Goal: Information Seeking & Learning: Learn about a topic

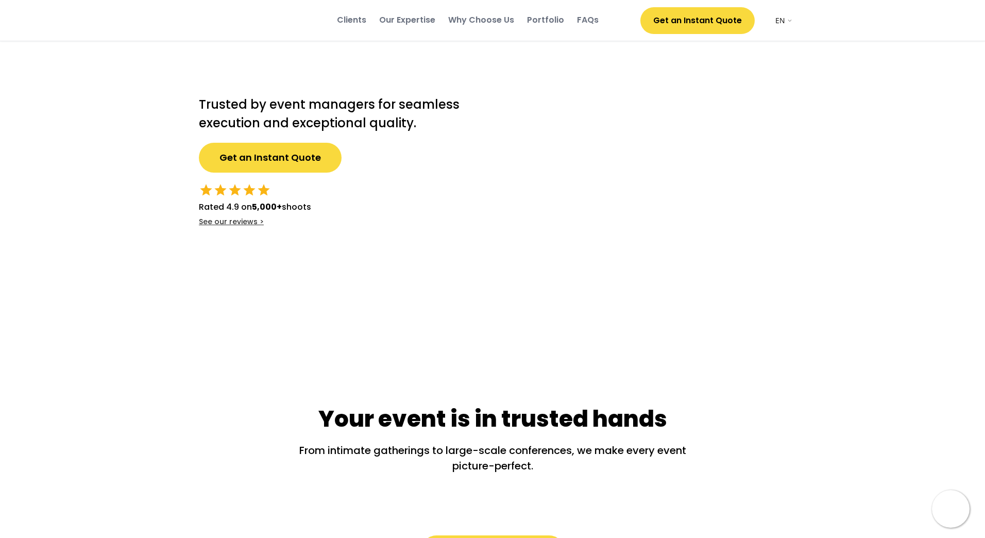
select select ""en""
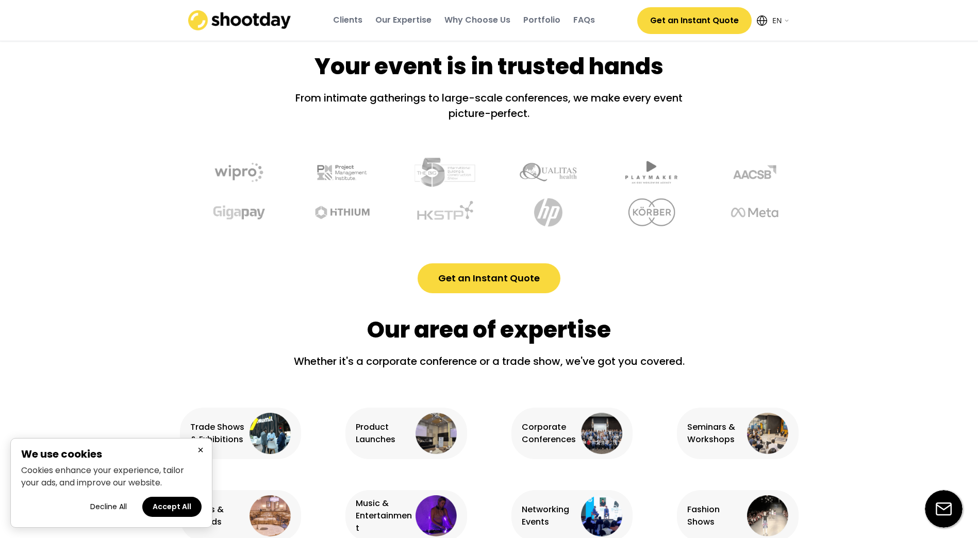
scroll to position [412, 0]
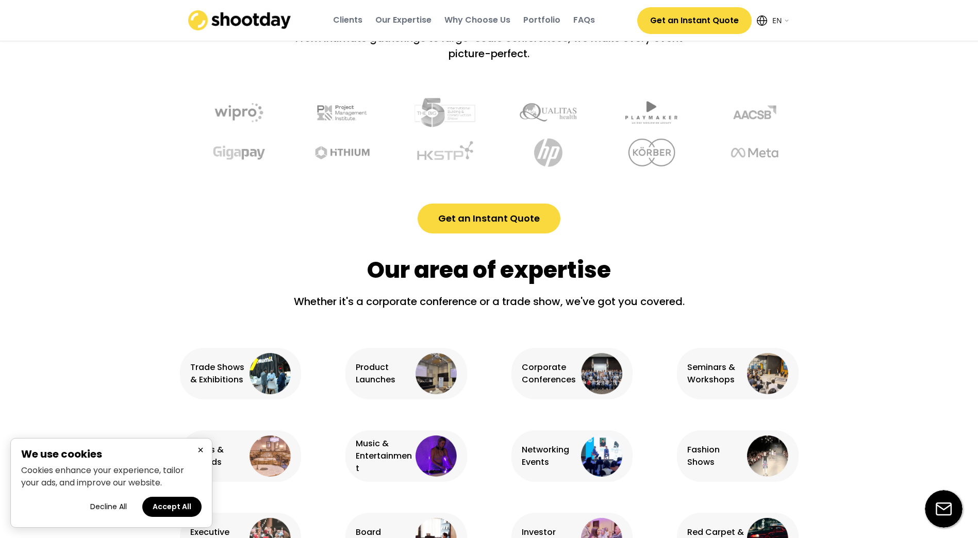
click at [173, 511] on button "Accept All" at bounding box center [171, 507] width 59 height 20
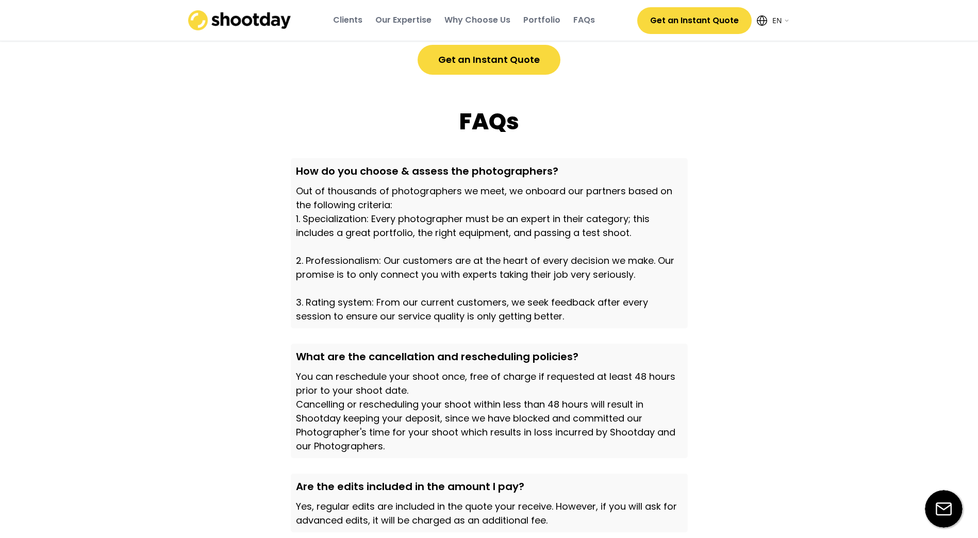
scroll to position [2989, 0]
